Goal: Ask a question

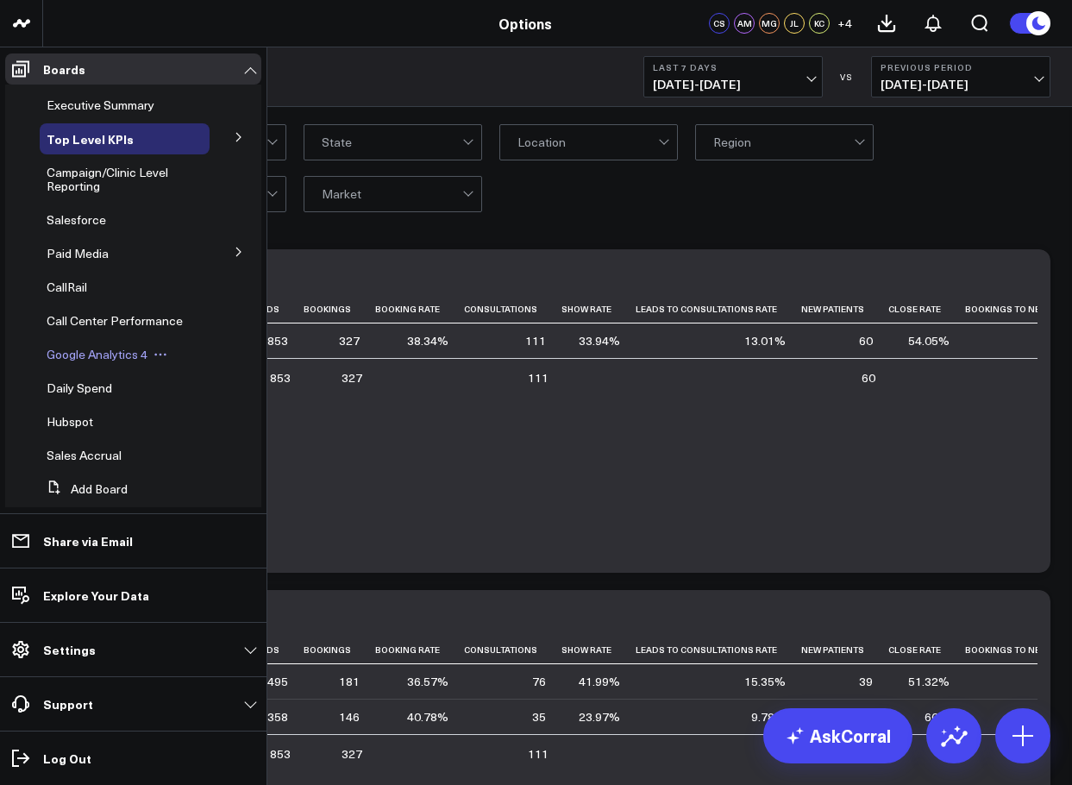
click at [105, 362] on span "Google Analytics 4" at bounding box center [97, 354] width 101 height 16
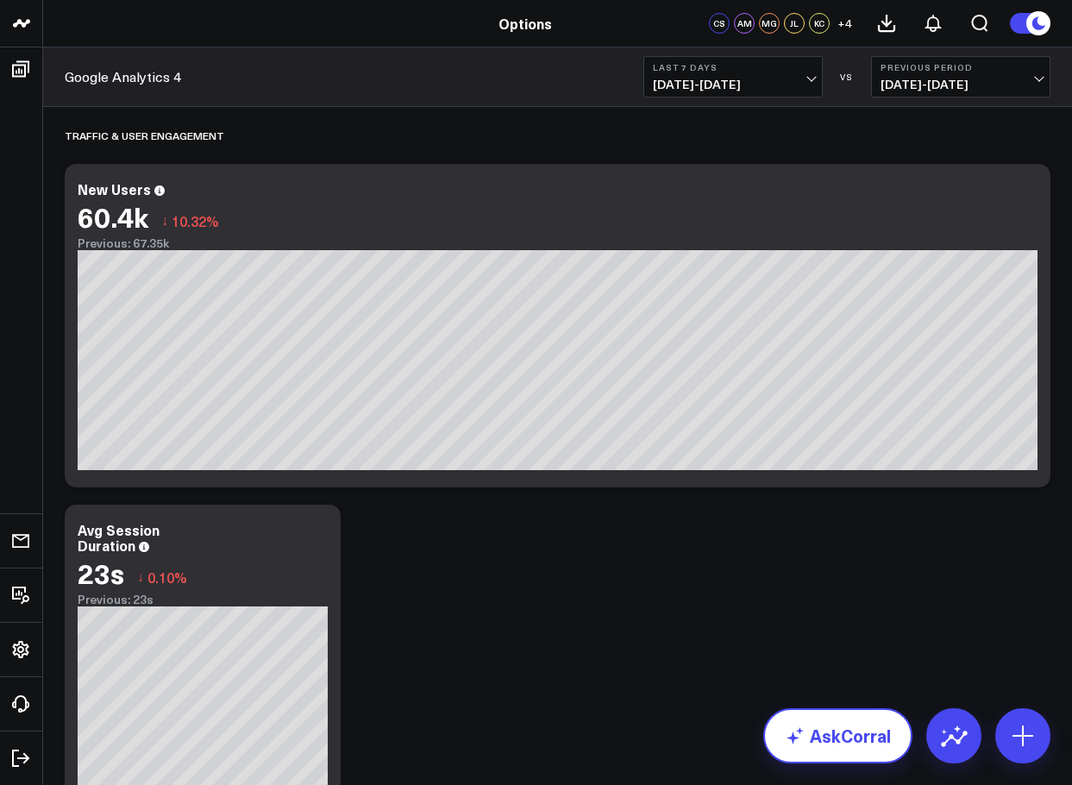
click at [850, 742] on link "AskCorral" at bounding box center [837, 735] width 149 height 55
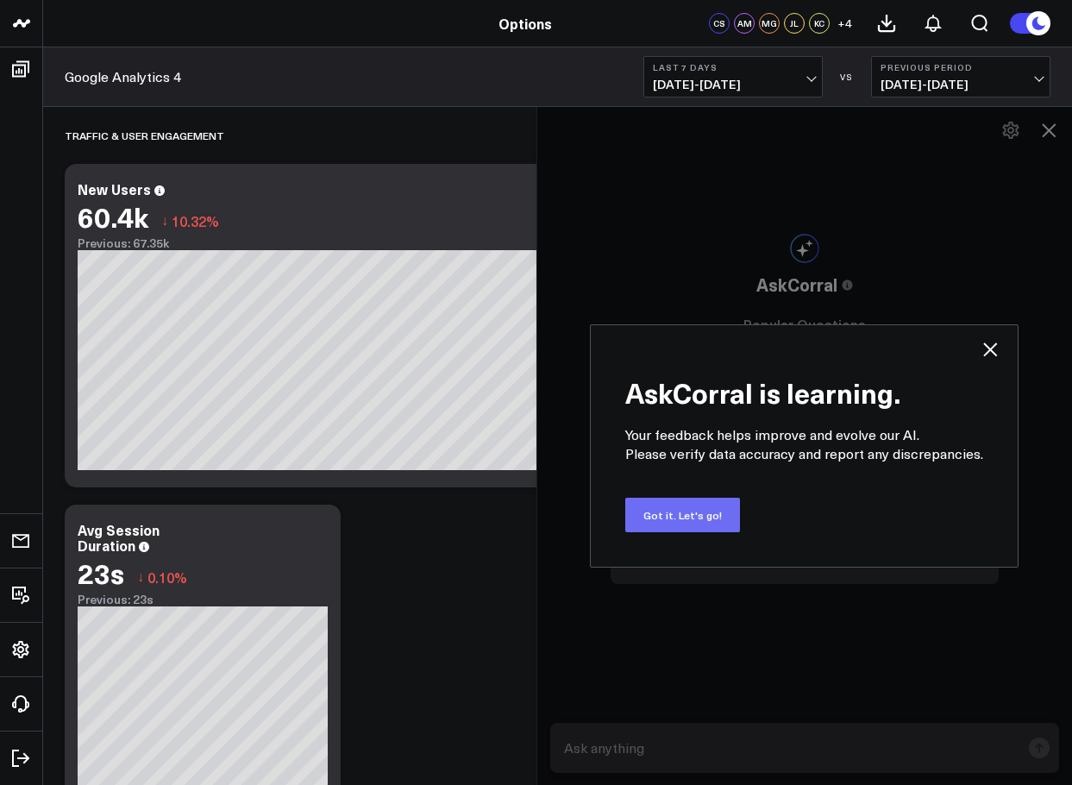
click at [700, 523] on button "Got it. Let's go!" at bounding box center [682, 515] width 115 height 34
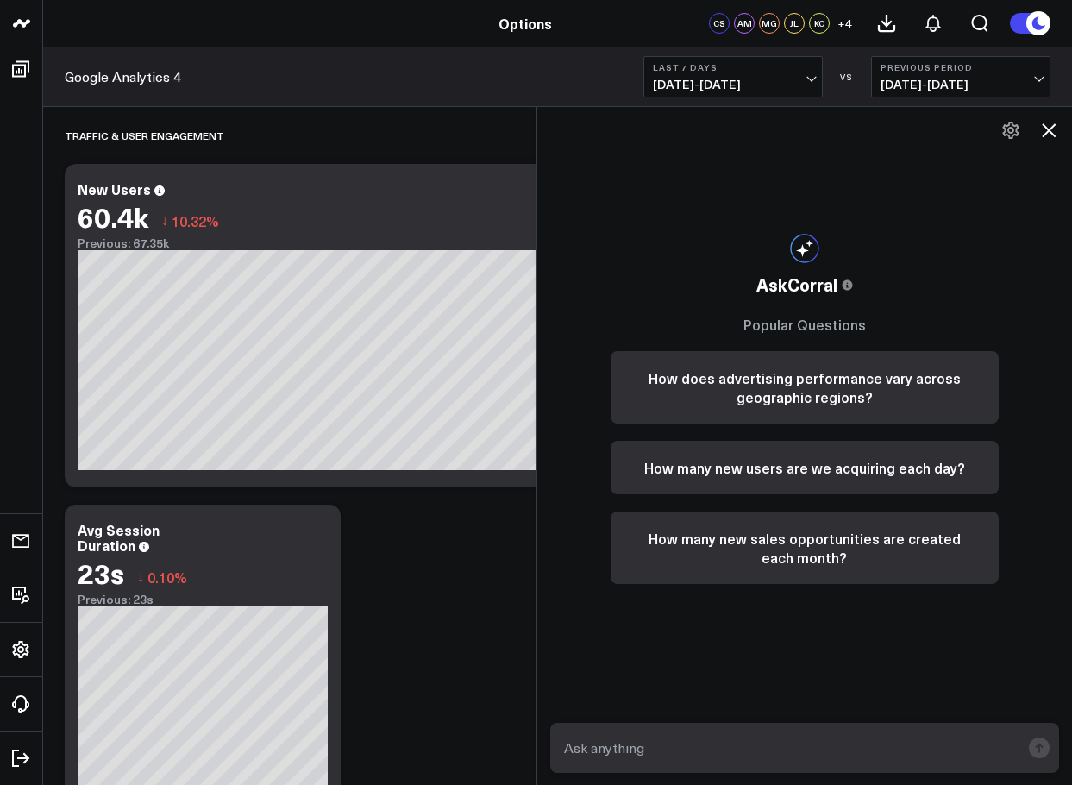
click at [682, 750] on textarea at bounding box center [790, 747] width 461 height 31
type textarea "show the percent of web traffic that was TRZ related"
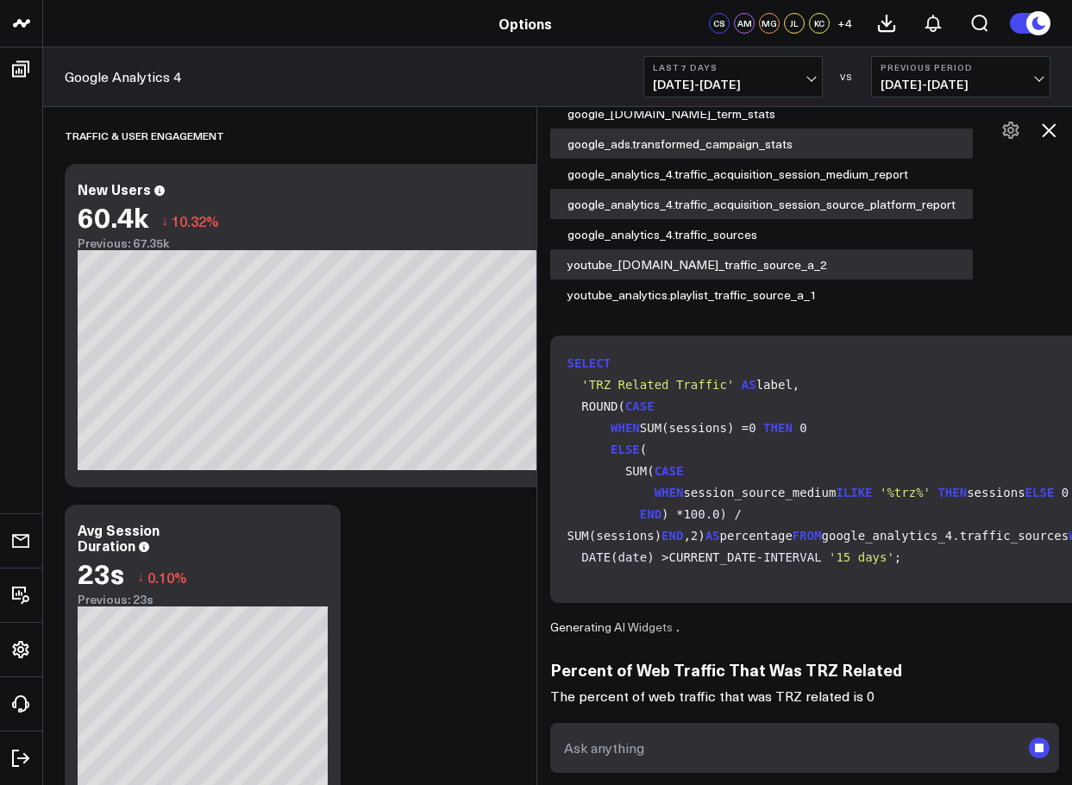
scroll to position [195, 0]
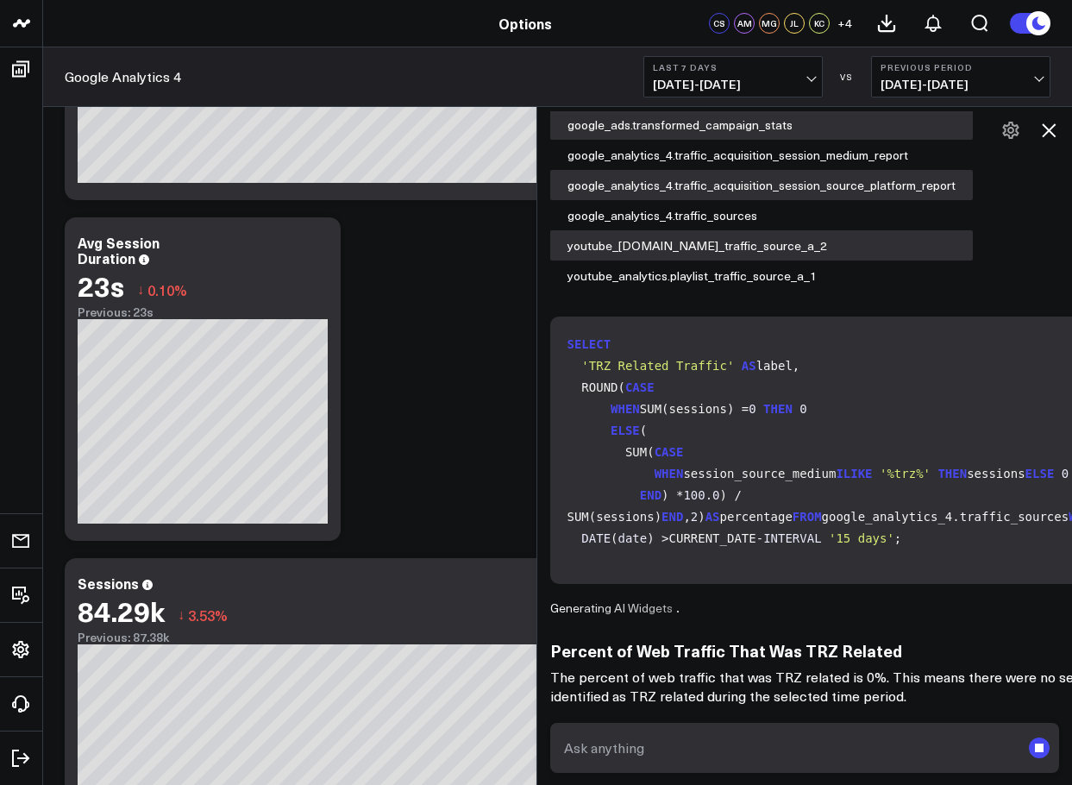
click at [677, 741] on textarea at bounding box center [790, 747] width 461 height 31
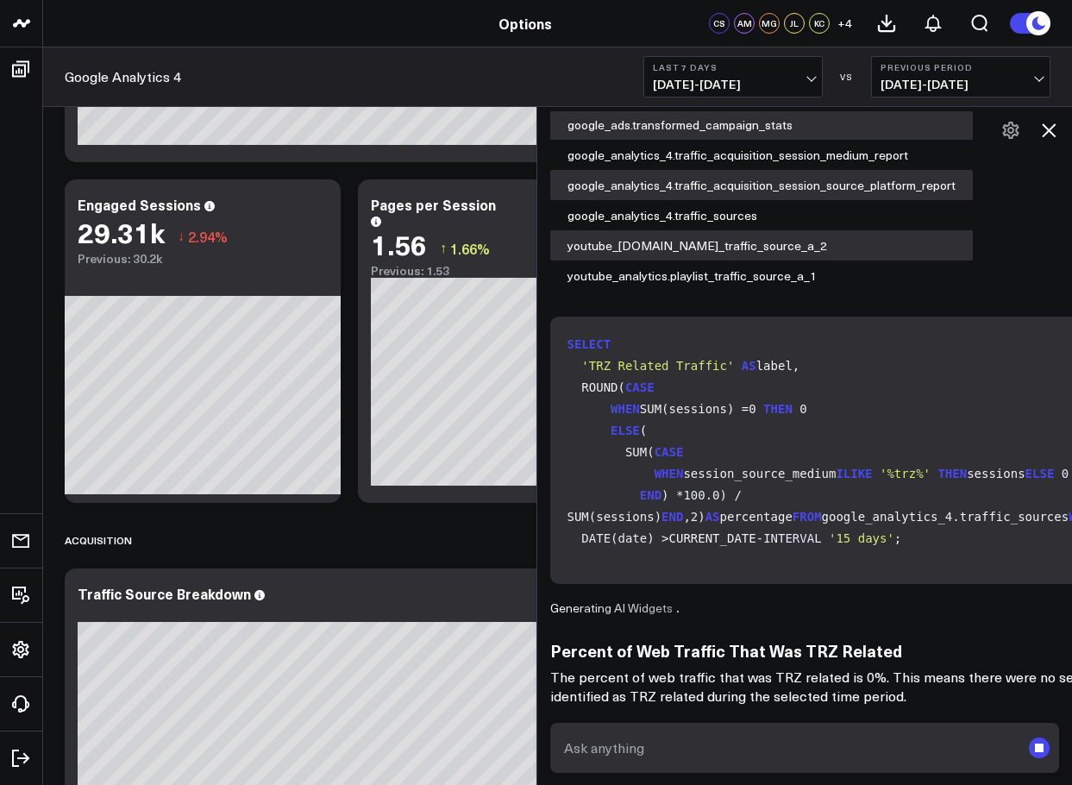
scroll to position [1035, 0]
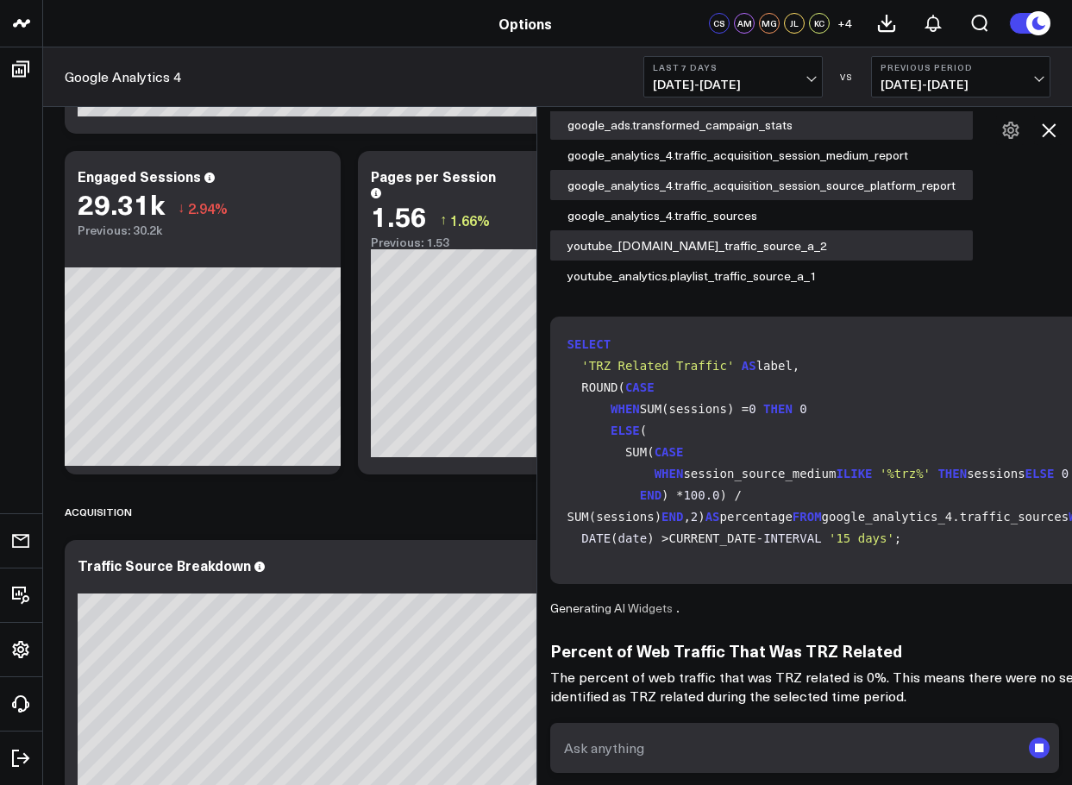
click at [761, 745] on textarea at bounding box center [790, 747] width 461 height 31
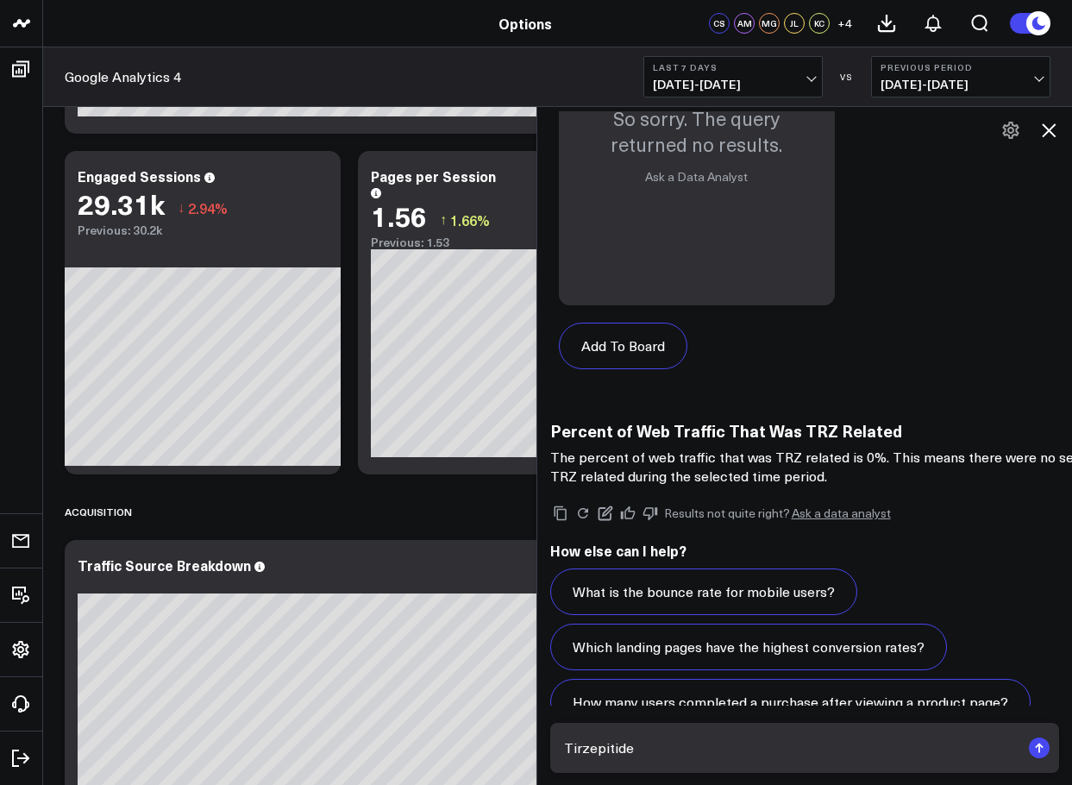
scroll to position [1703, 0]
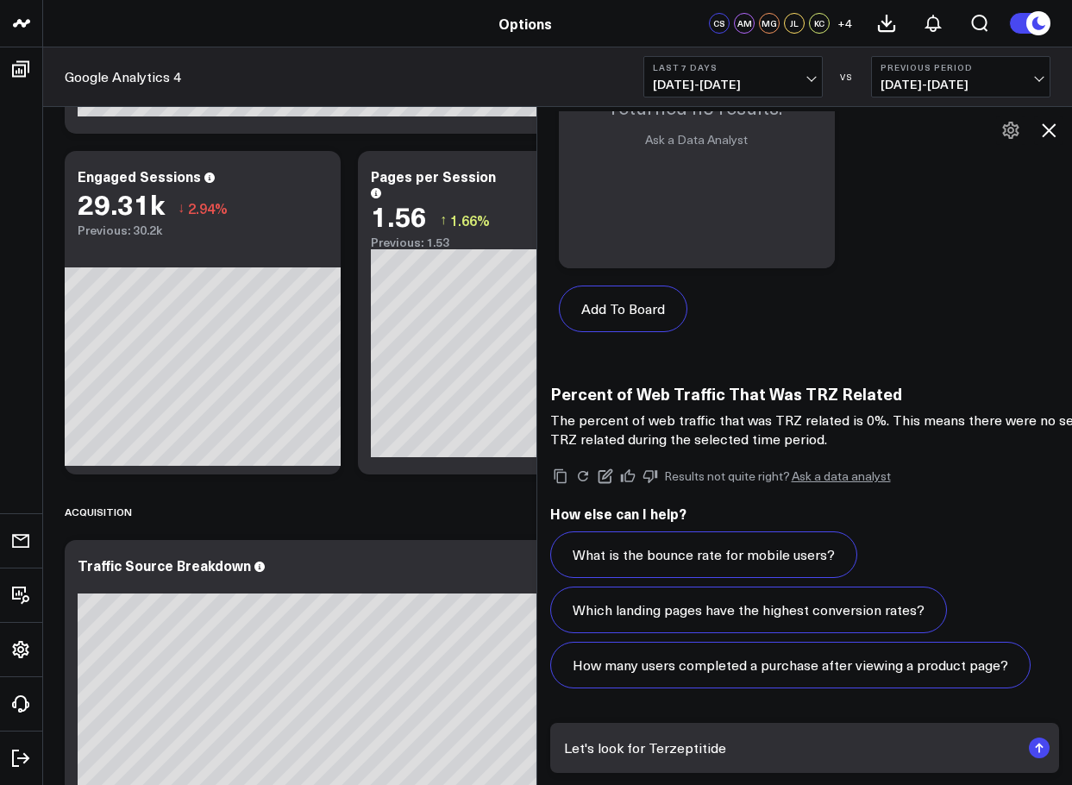
drag, startPoint x: 690, startPoint y: 750, endPoint x: 669, endPoint y: 748, distance: 20.9
click at [669, 750] on textarea "Let's look for Terzeptitide" at bounding box center [790, 747] width 461 height 31
click at [669, 748] on textarea "Let's look for Terzeptitide" at bounding box center [790, 747] width 461 height 31
click at [693, 742] on textarea "Let's look for Terzeptitide" at bounding box center [790, 747] width 461 height 31
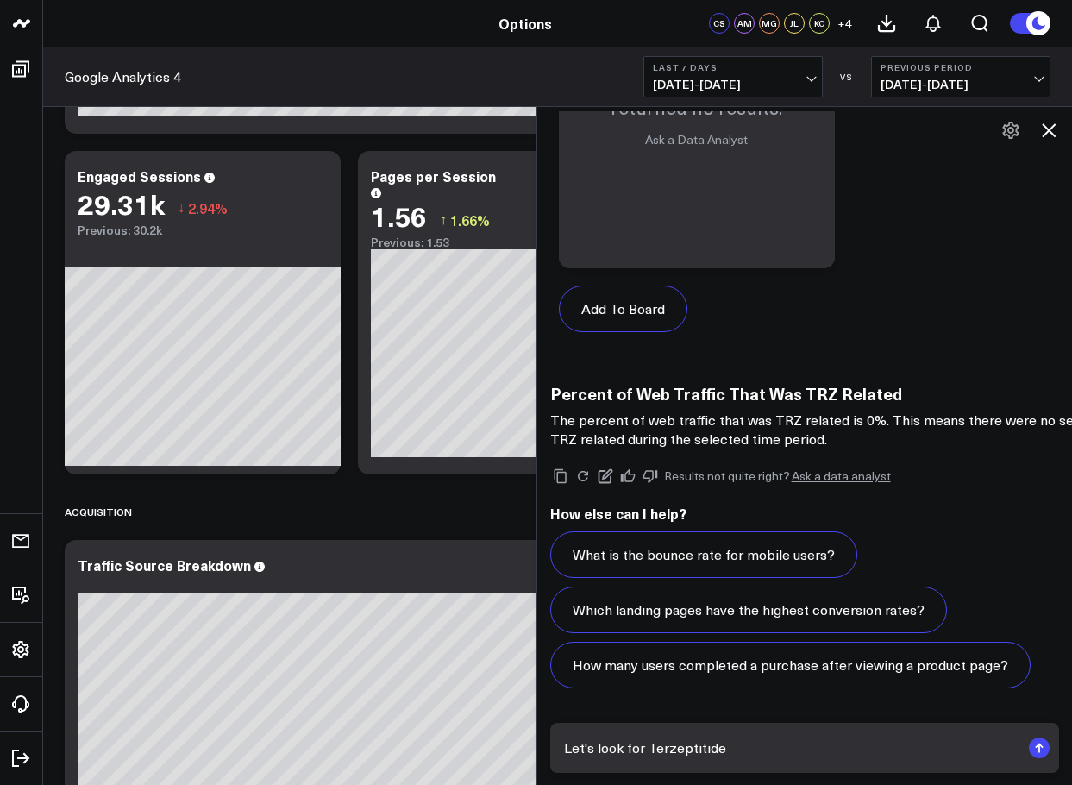
click at [752, 754] on textarea "Let's look for Terzeptitide" at bounding box center [790, 747] width 461 height 31
paste textarea "Tirzepatide"
click at [571, 745] on textarea "Tirzepatide" at bounding box center [790, 747] width 461 height 31
type textarea "What percentage of web traffic was related to Tirzepatide"
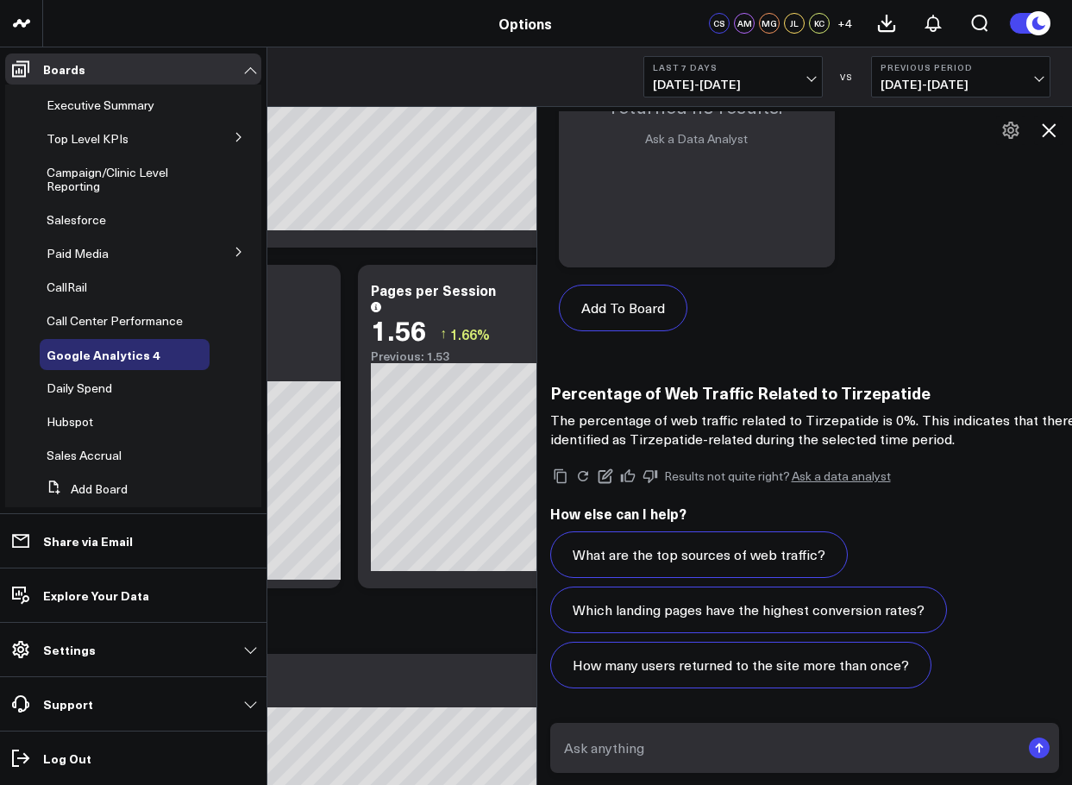
scroll to position [862, 0]
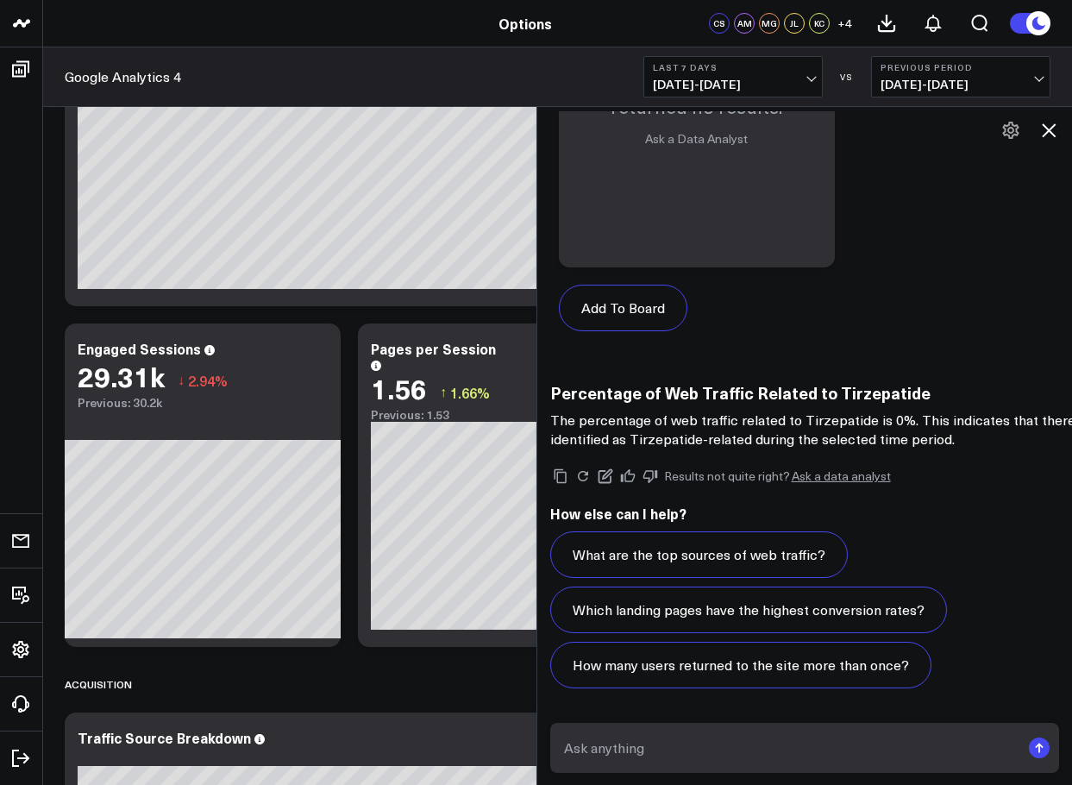
click at [711, 726] on div at bounding box center [804, 748] width 535 height 76
click at [706, 735] on textarea at bounding box center [790, 747] width 461 height 31
click at [1038, 122] on icon at bounding box center [1048, 130] width 21 height 21
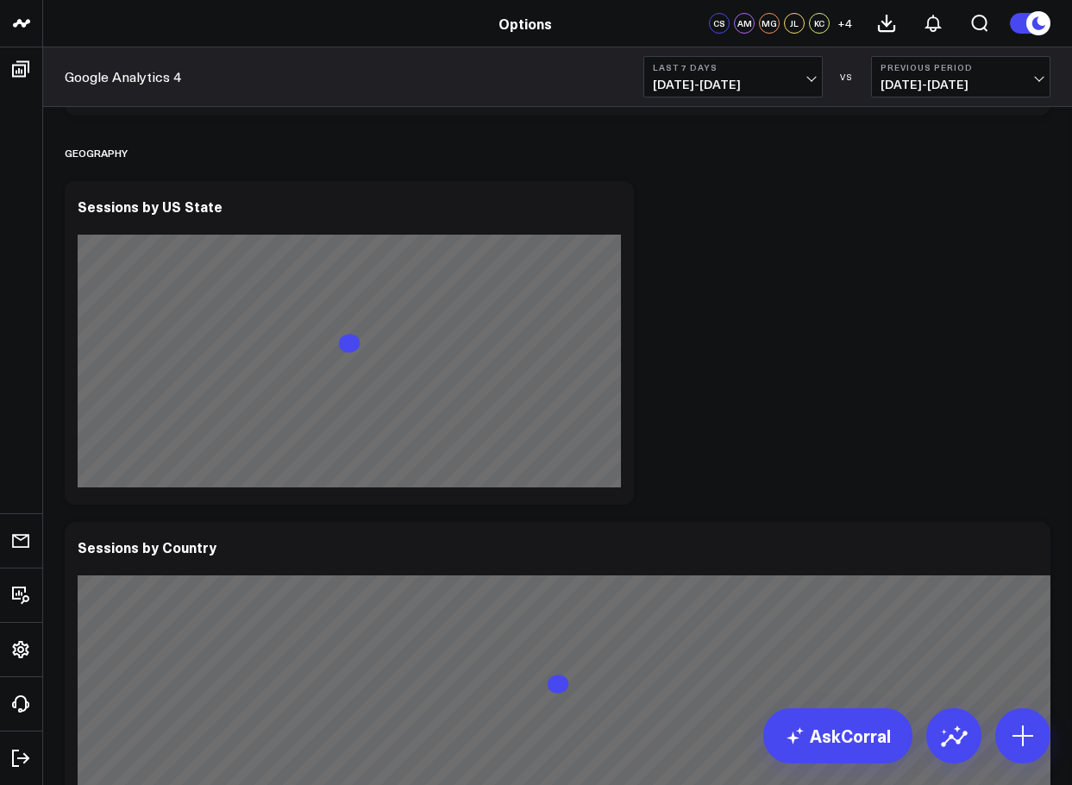
scroll to position [4455, 0]
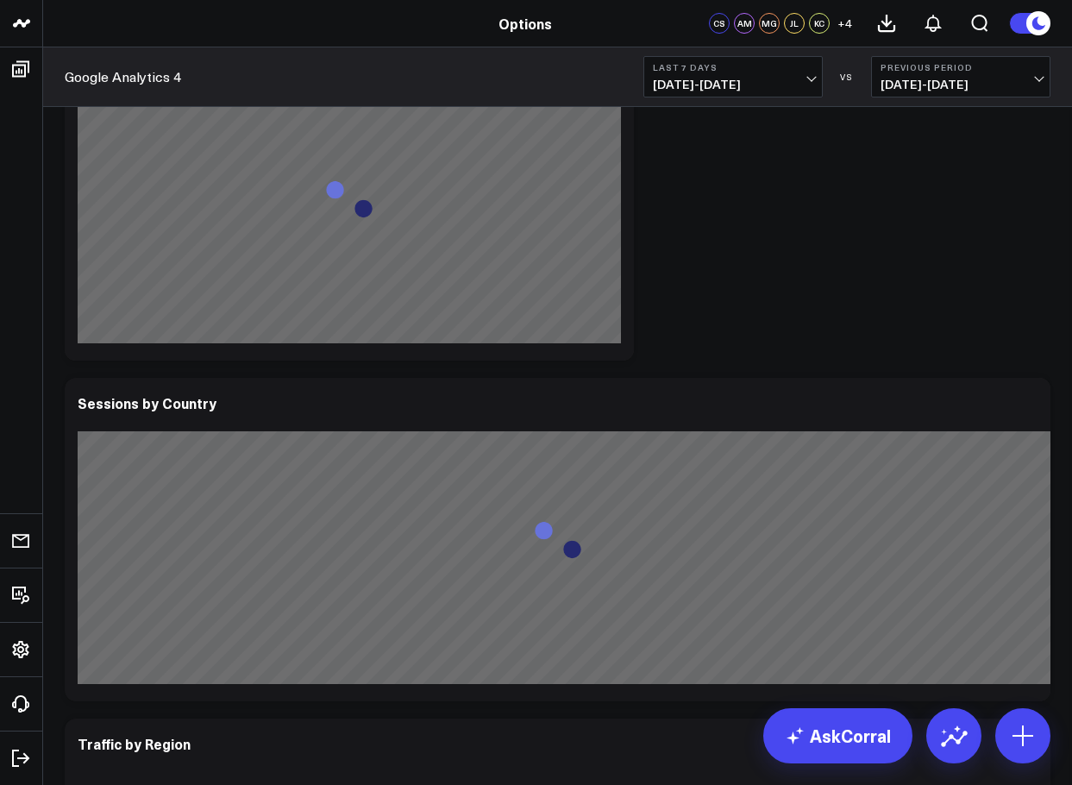
click at [804, 85] on span "[DATE] - [DATE]" at bounding box center [733, 85] width 160 height 14
